Goal: Navigation & Orientation: Find specific page/section

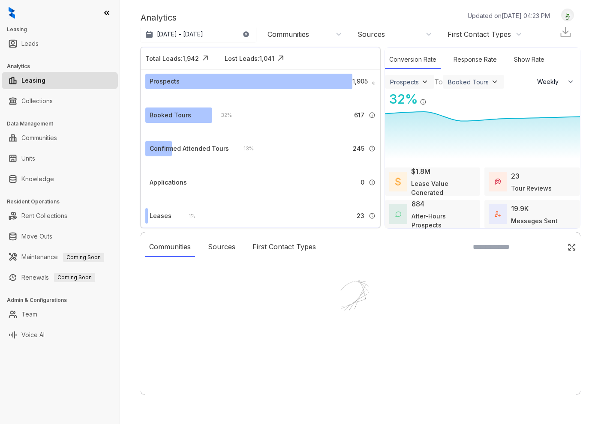
select select "******"
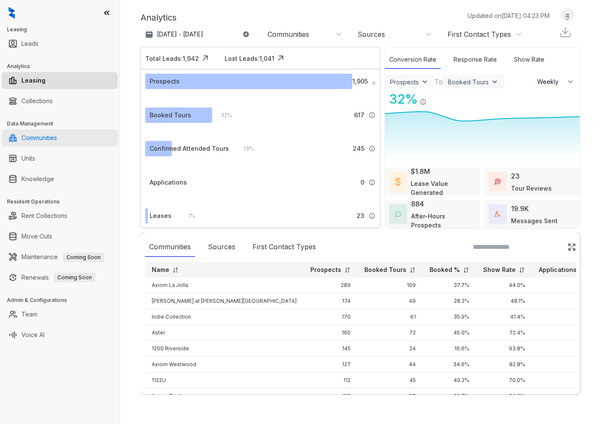
click at [57, 144] on link "Communities" at bounding box center [39, 137] width 36 height 17
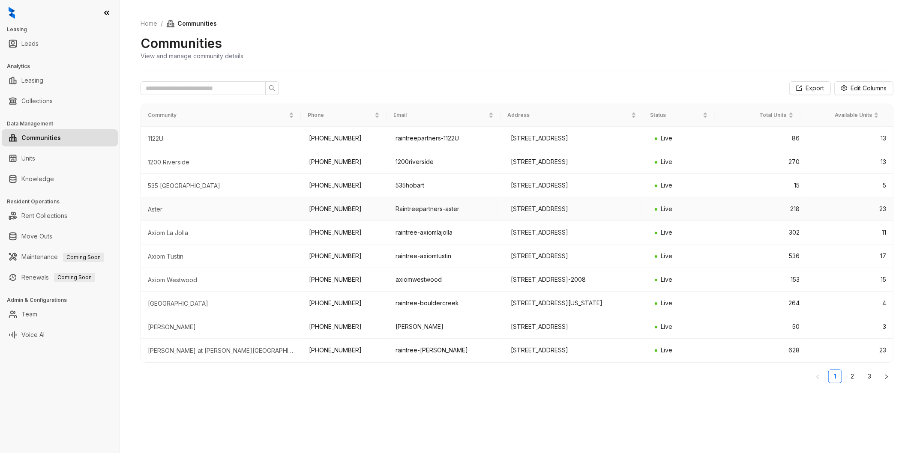
click at [150, 221] on td "Aster" at bounding box center [222, 209] width 162 height 24
click at [600, 221] on td "23" at bounding box center [849, 209] width 87 height 24
click at [39, 47] on link "Leads" at bounding box center [29, 43] width 17 height 17
click at [43, 76] on link "Leasing" at bounding box center [32, 80] width 22 height 17
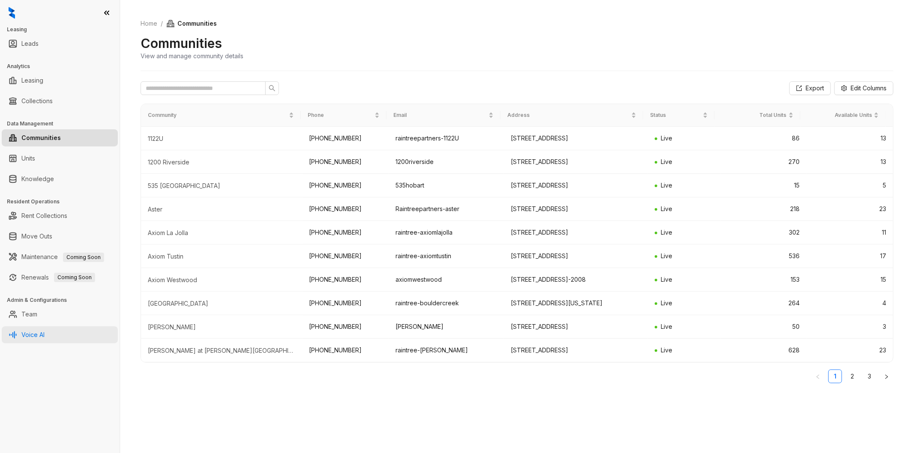
click at [24, 334] on link "Voice AI" at bounding box center [32, 334] width 23 height 17
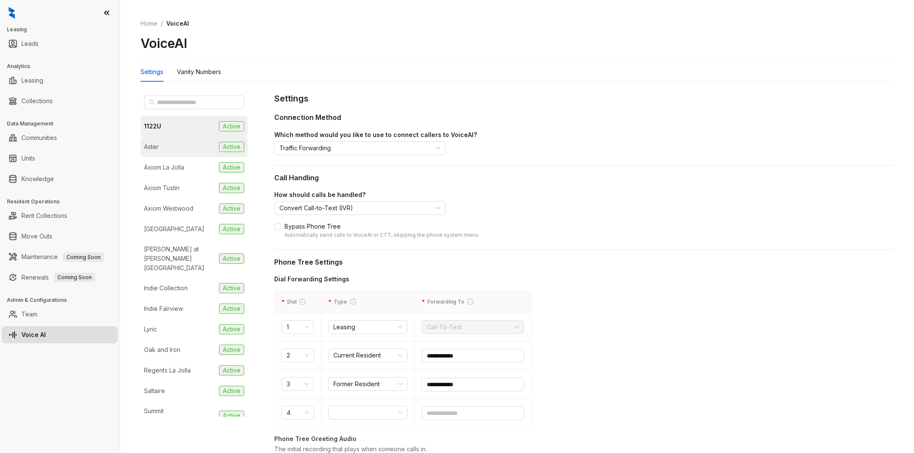
click at [179, 152] on li "Aster Active" at bounding box center [194, 147] width 107 height 21
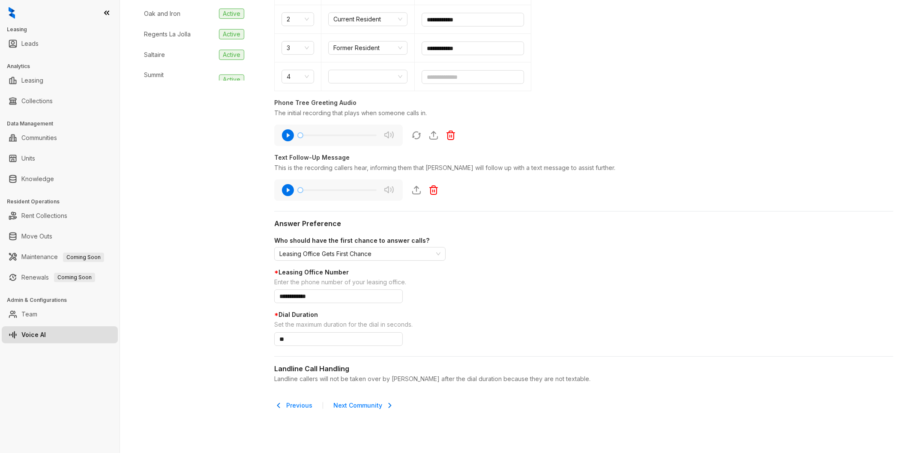
scroll to position [337, 0]
click at [30, 171] on link "Knowledge" at bounding box center [37, 179] width 33 height 17
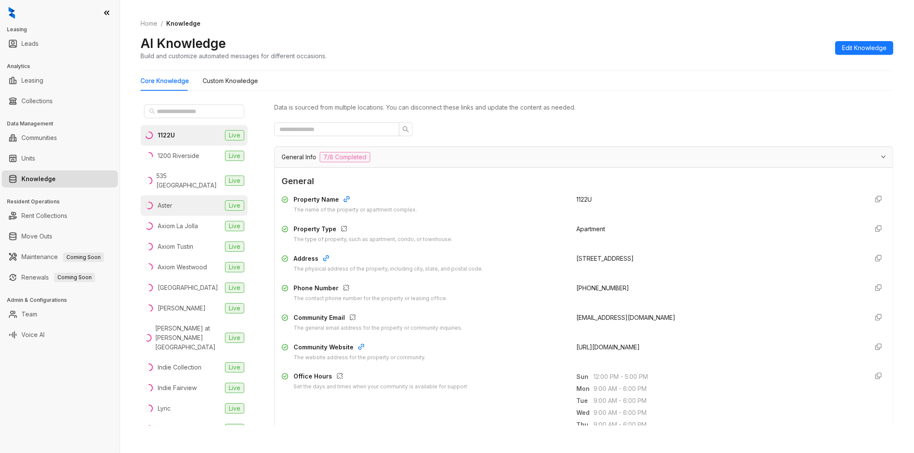
click at [181, 203] on li "Aster Live" at bounding box center [194, 205] width 107 height 21
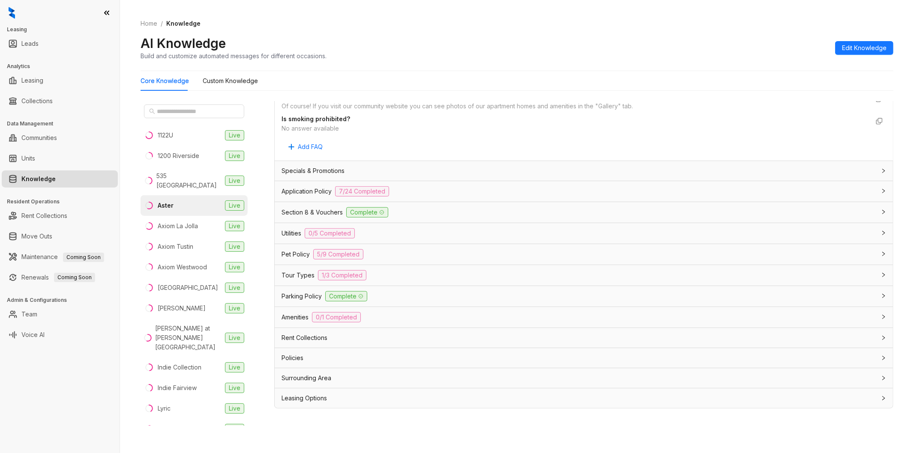
scroll to position [27, 0]
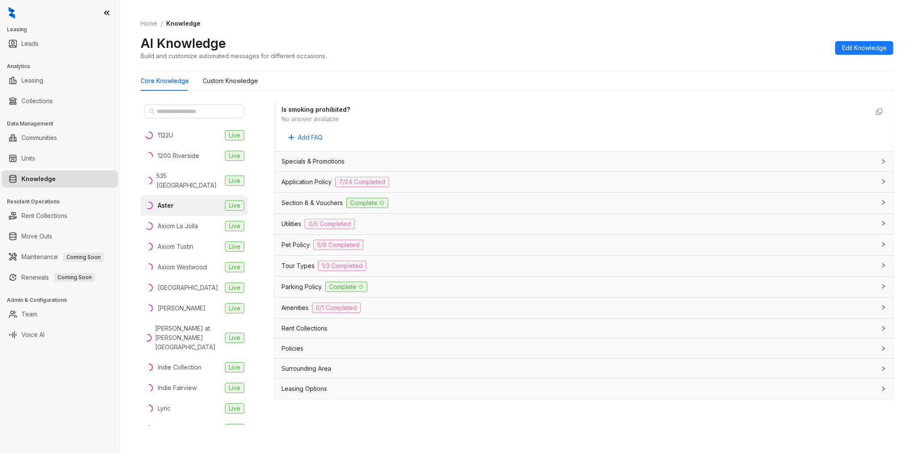
click at [404, 391] on div "Leasing Options" at bounding box center [578, 388] width 594 height 9
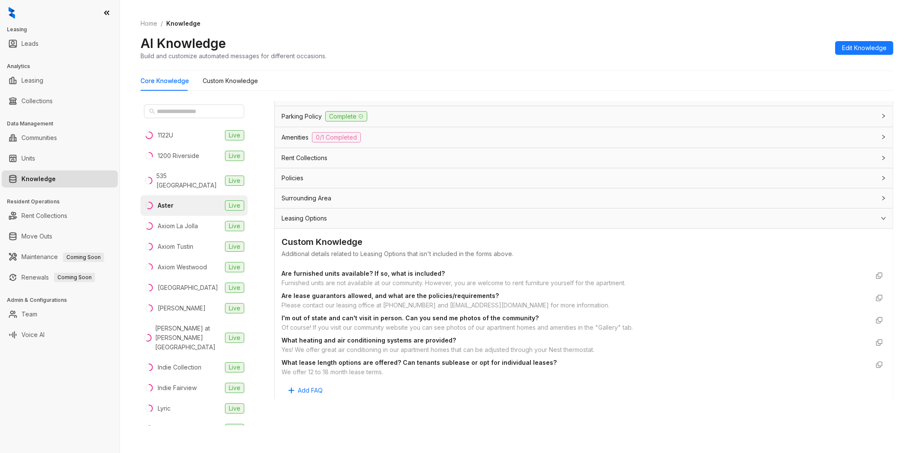
scroll to position [630, 0]
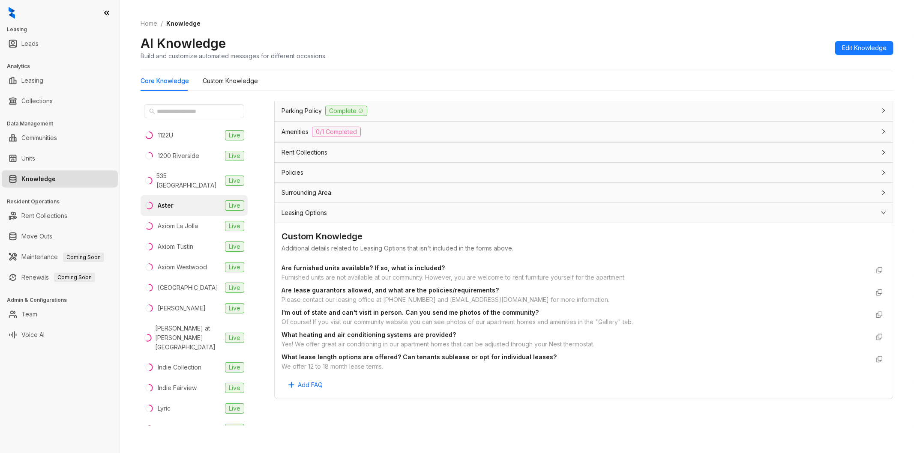
click at [436, 211] on div "Leasing Options" at bounding box center [578, 212] width 594 height 9
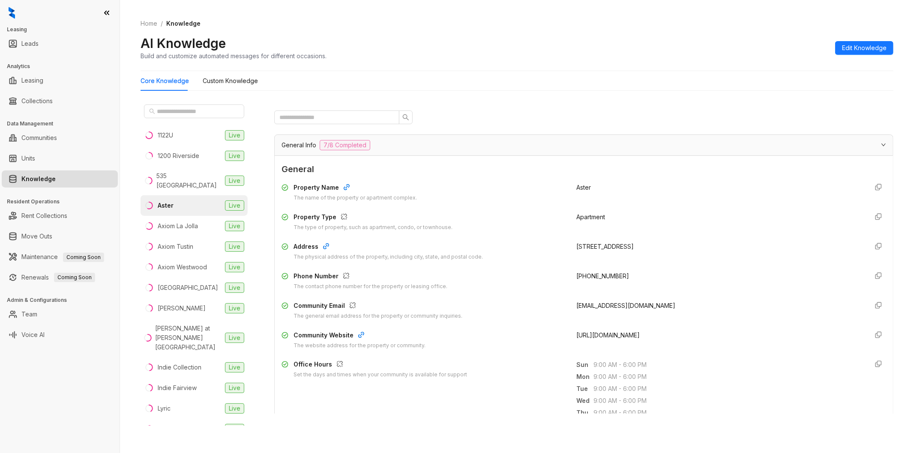
scroll to position [0, 0]
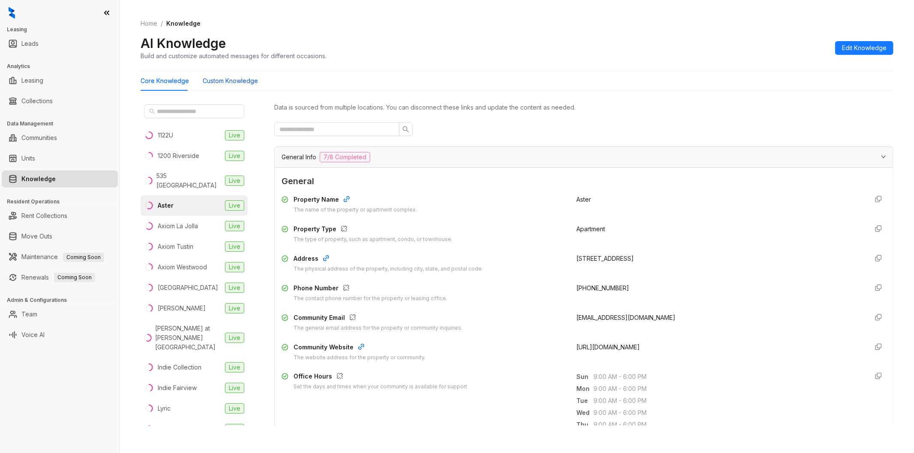
click at [224, 78] on Knowledge "Custom Knowledge" at bounding box center [230, 80] width 55 height 9
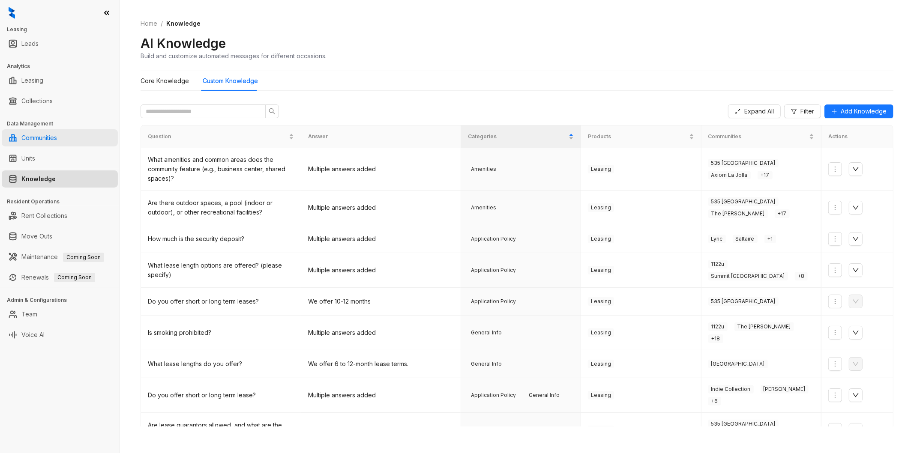
click at [54, 144] on link "Communities" at bounding box center [39, 137] width 36 height 17
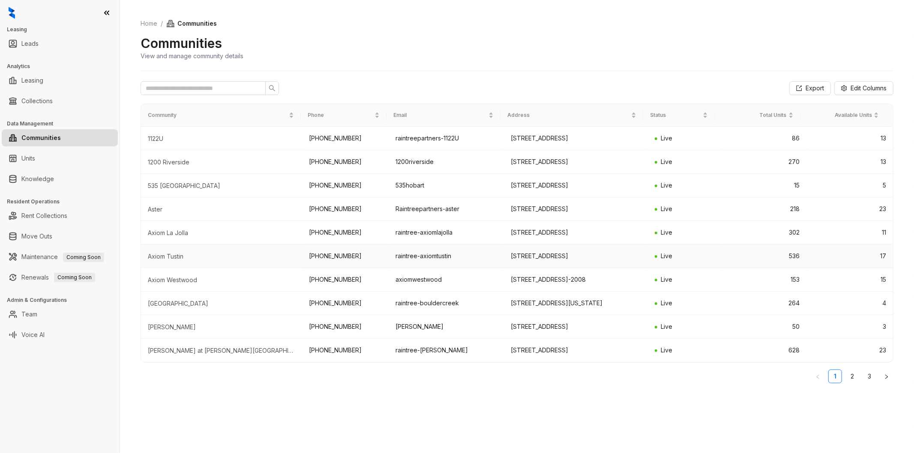
click at [211, 268] on td "Axiom Tustin" at bounding box center [222, 257] width 162 height 24
